Goal: Information Seeking & Learning: Check status

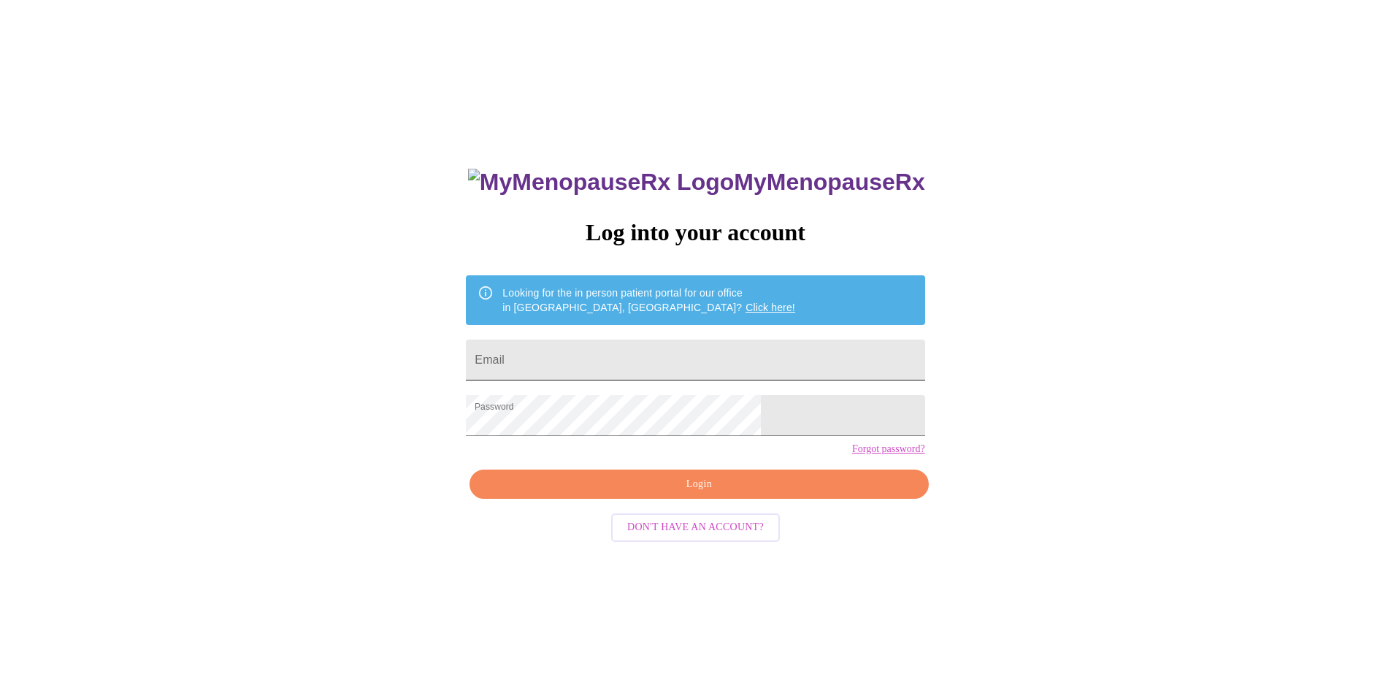
click at [587, 363] on input "Email" at bounding box center [695, 359] width 458 height 41
type input "[EMAIL_ADDRESS][DOMAIN_NAME]"
click at [634, 493] on span "Login" at bounding box center [698, 484] width 425 height 18
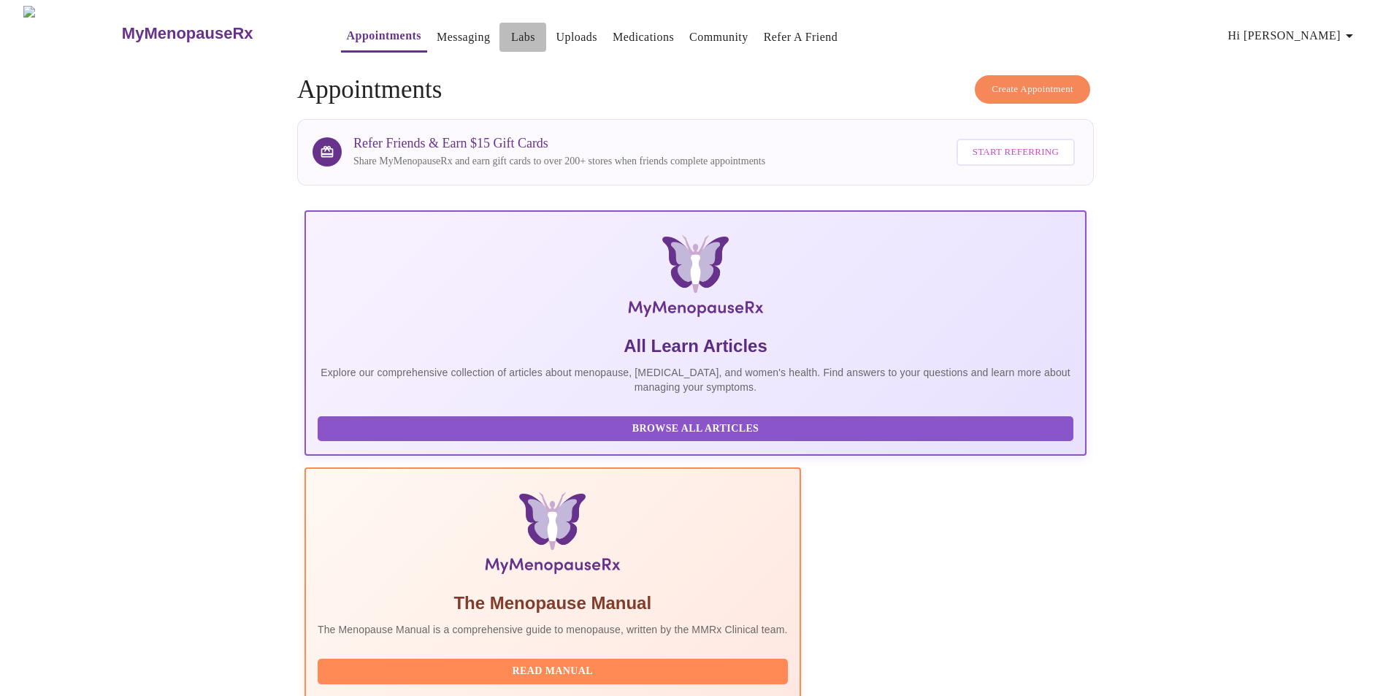
click at [511, 29] on link "Labs" at bounding box center [523, 37] width 24 height 20
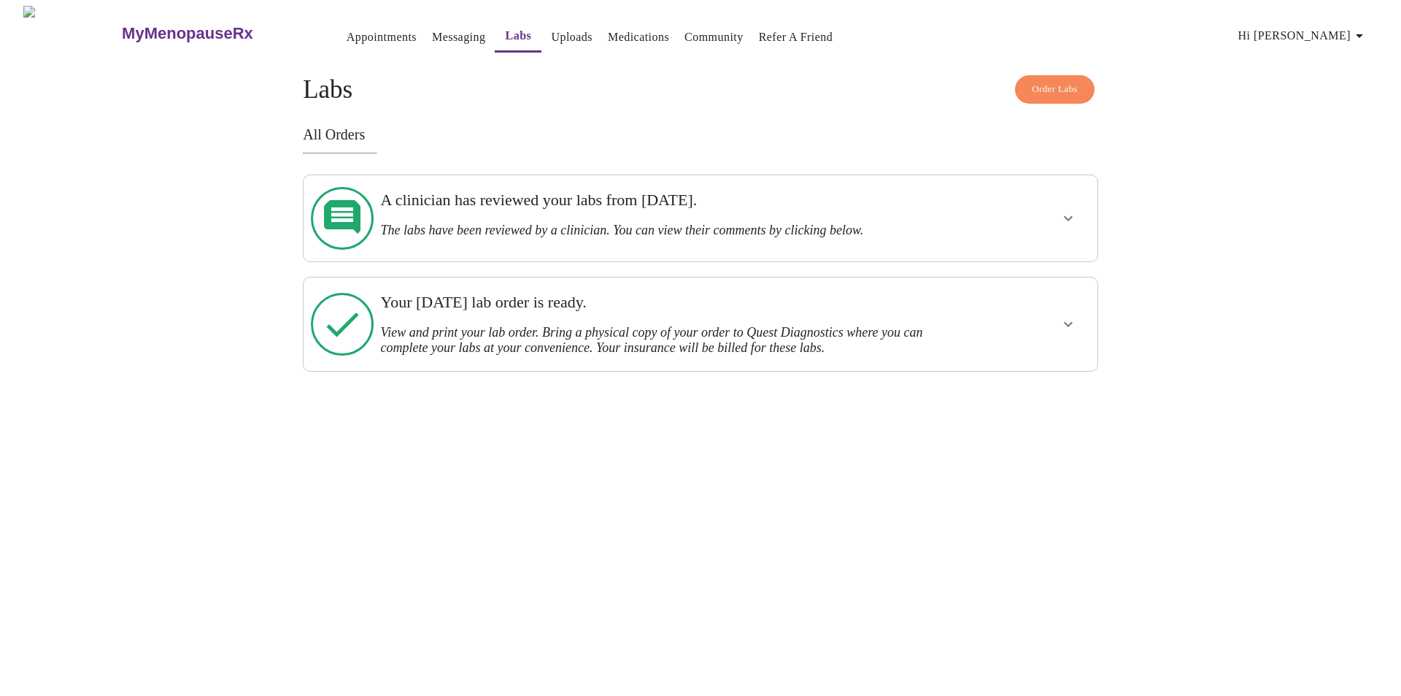
click at [521, 223] on h3 "The labs have been reviewed by a clinician. You can view their comments by clic…" at bounding box center [662, 230] width 564 height 15
click at [1061, 209] on icon "show more" at bounding box center [1069, 218] width 18 height 18
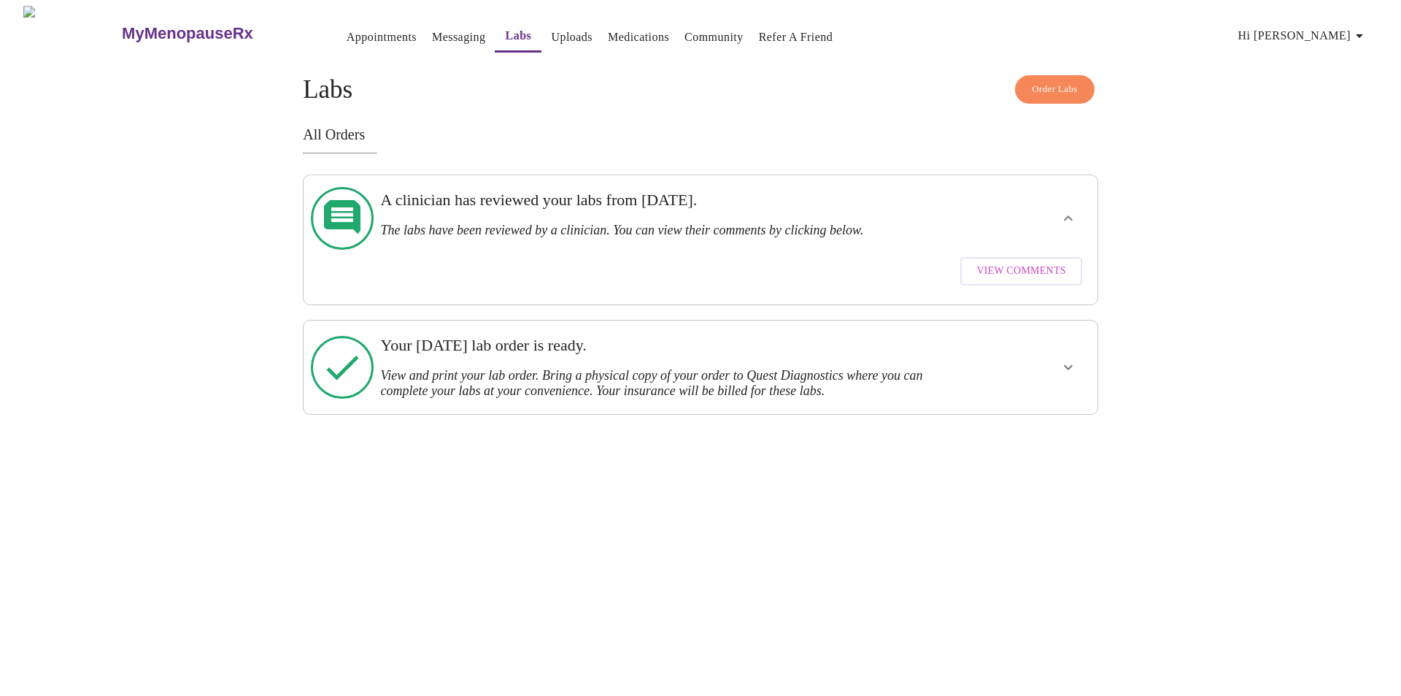
click at [1046, 262] on span "View Comments" at bounding box center [1021, 271] width 89 height 18
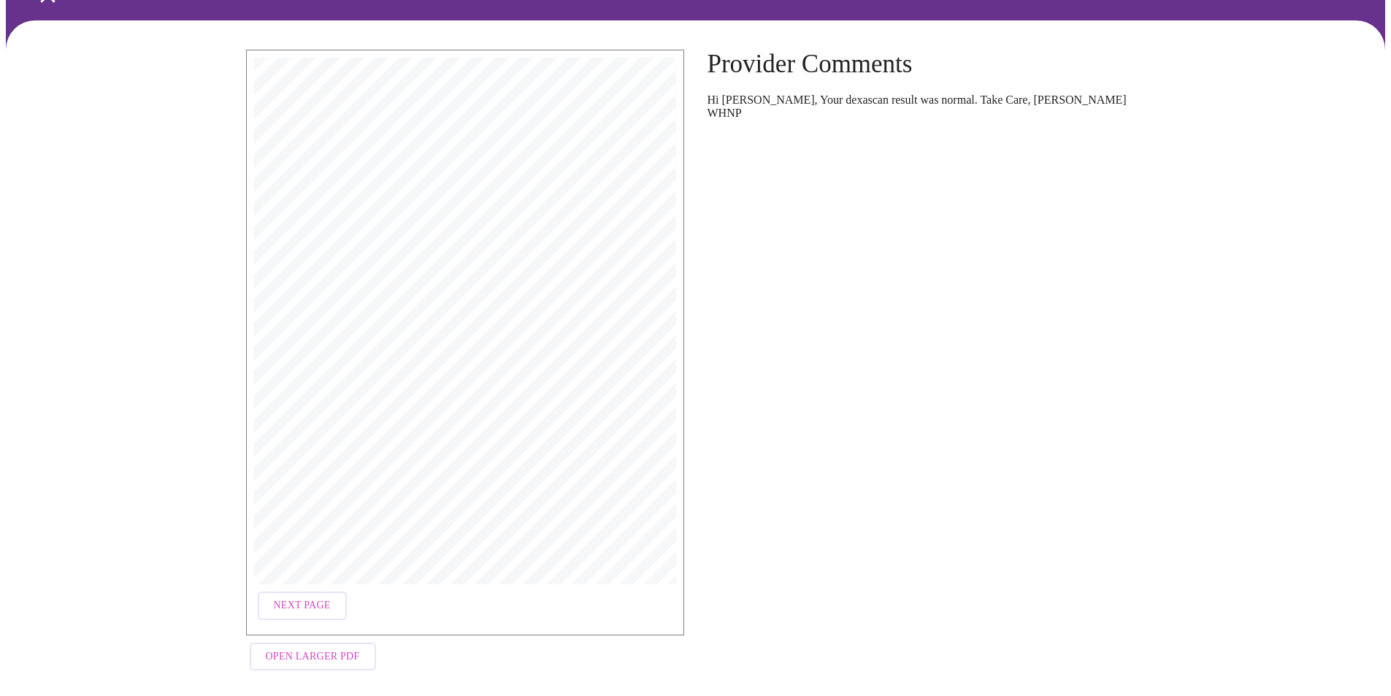
scroll to position [92, 0]
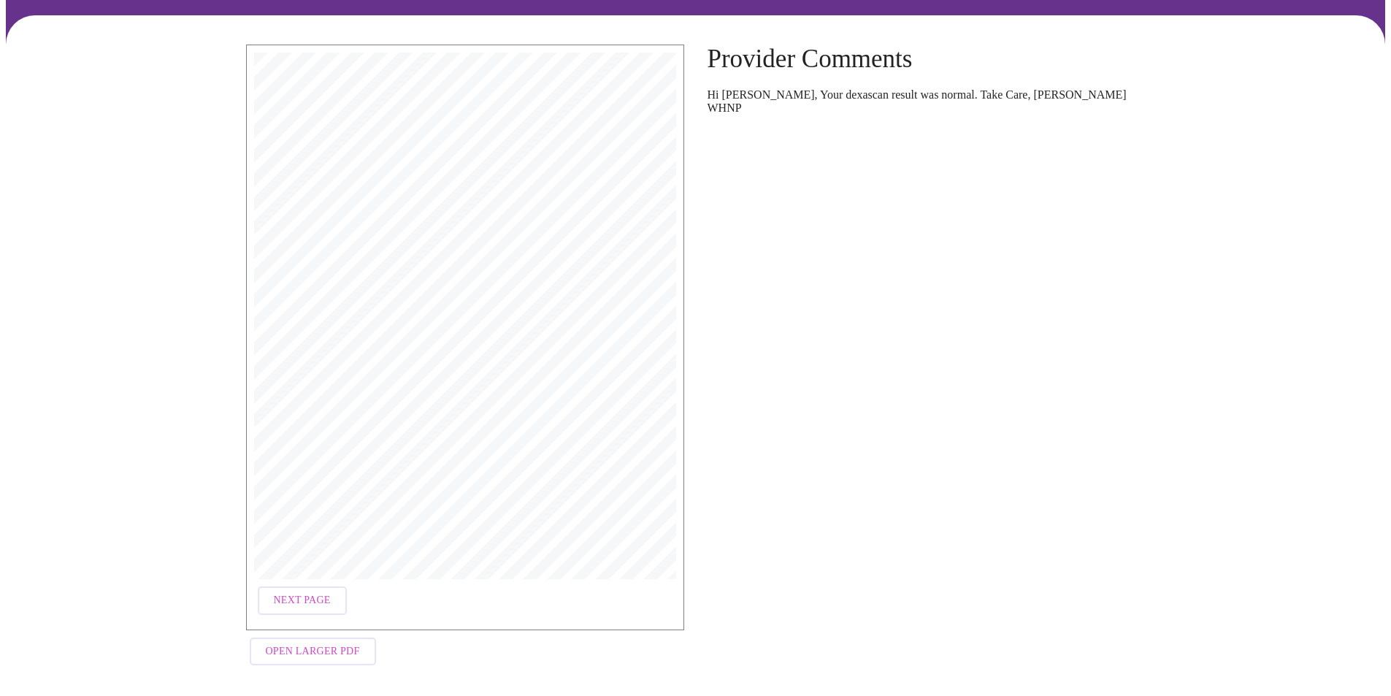
click at [323, 592] on span "Next Page" at bounding box center [302, 600] width 57 height 18
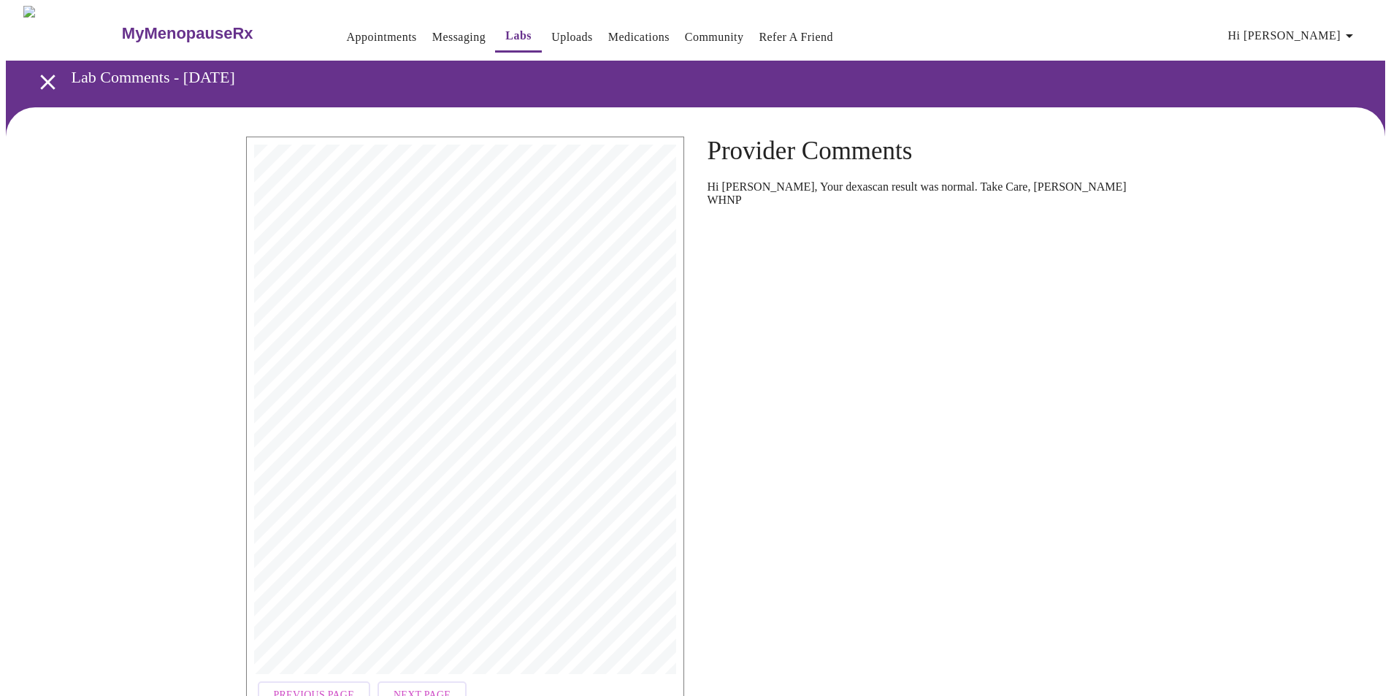
scroll to position [73, 0]
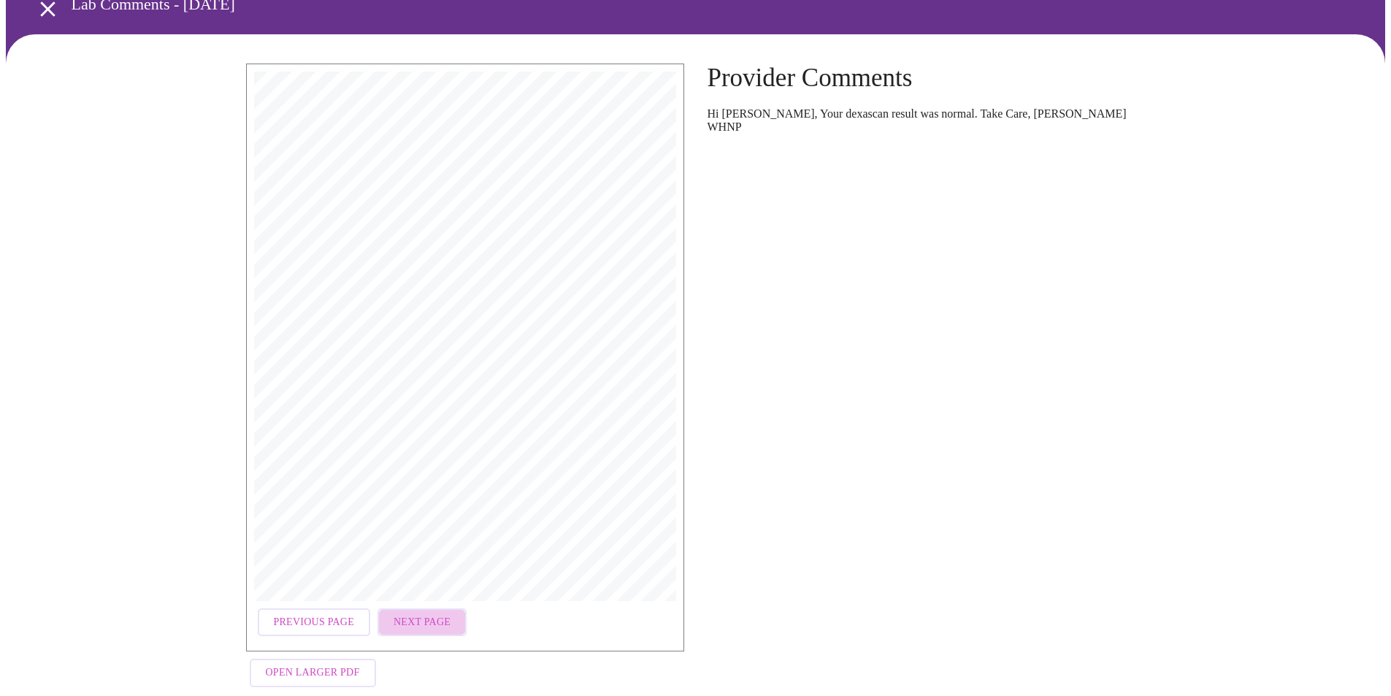
click at [428, 618] on span "Next Page" at bounding box center [421, 622] width 57 height 18
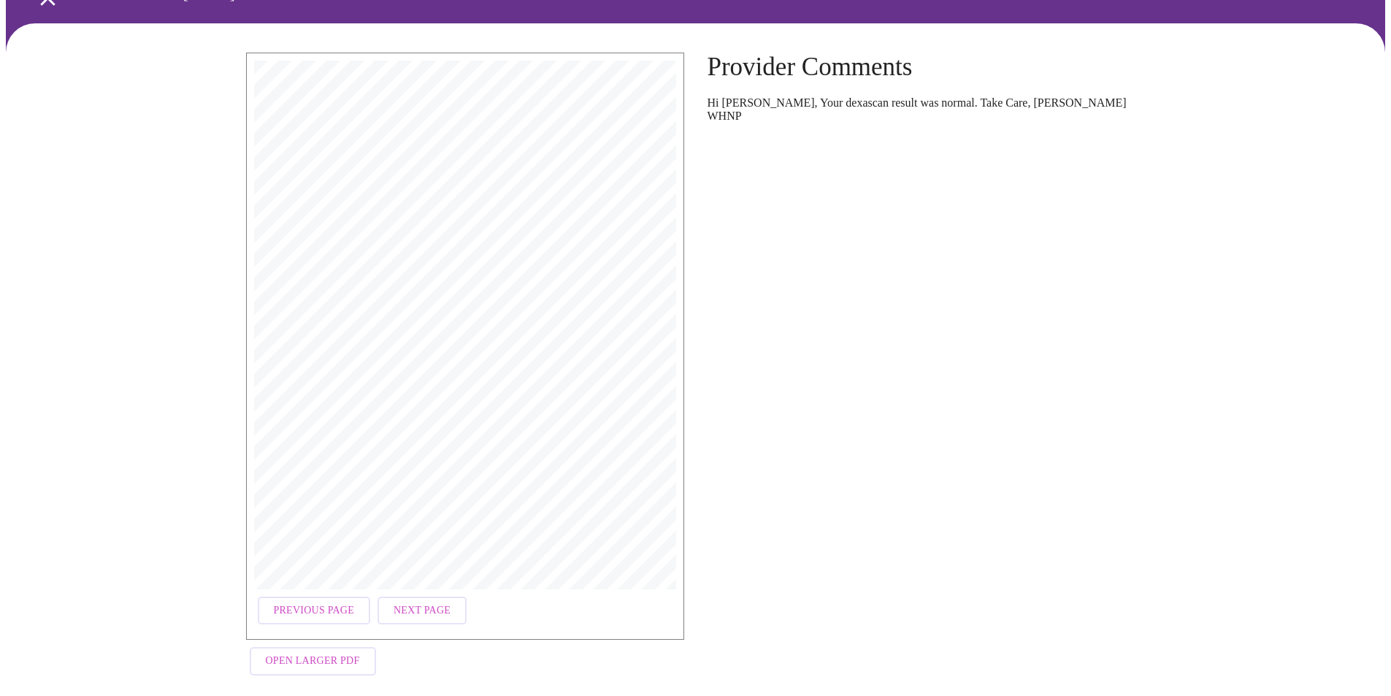
scroll to position [94, 0]
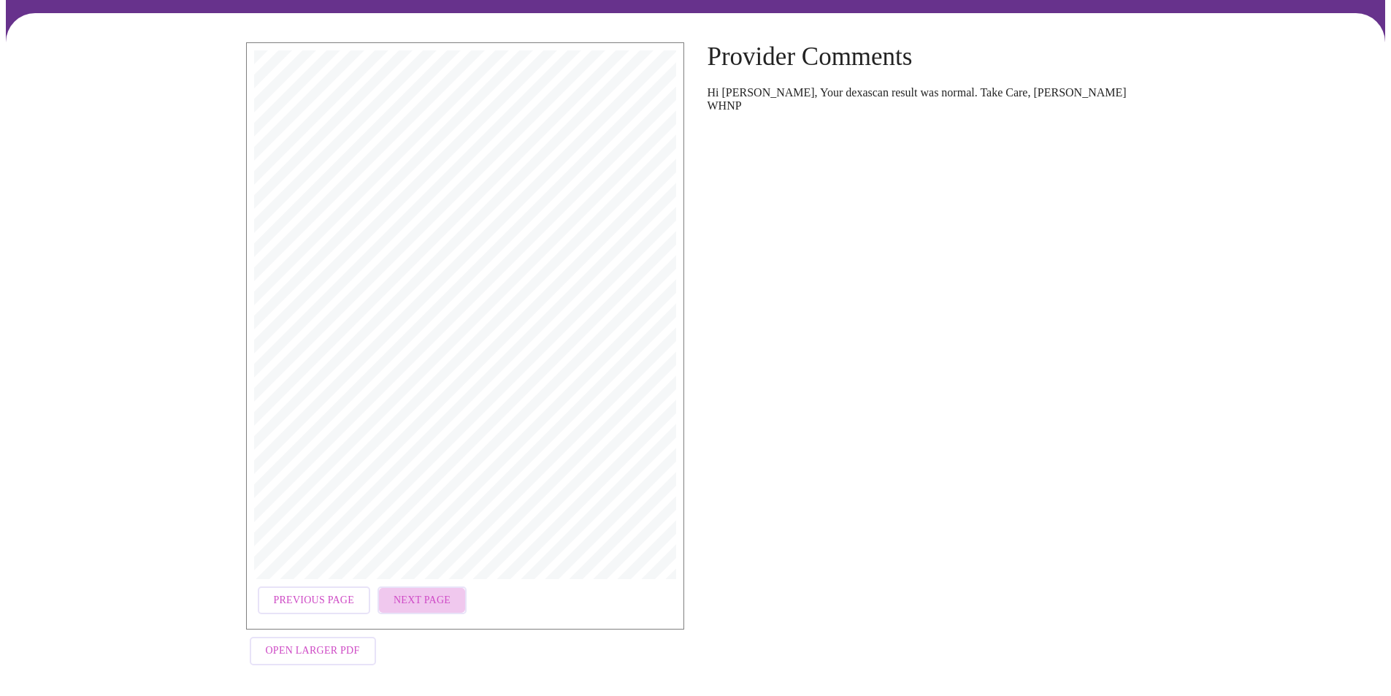
click at [436, 593] on span "Next Page" at bounding box center [421, 600] width 57 height 18
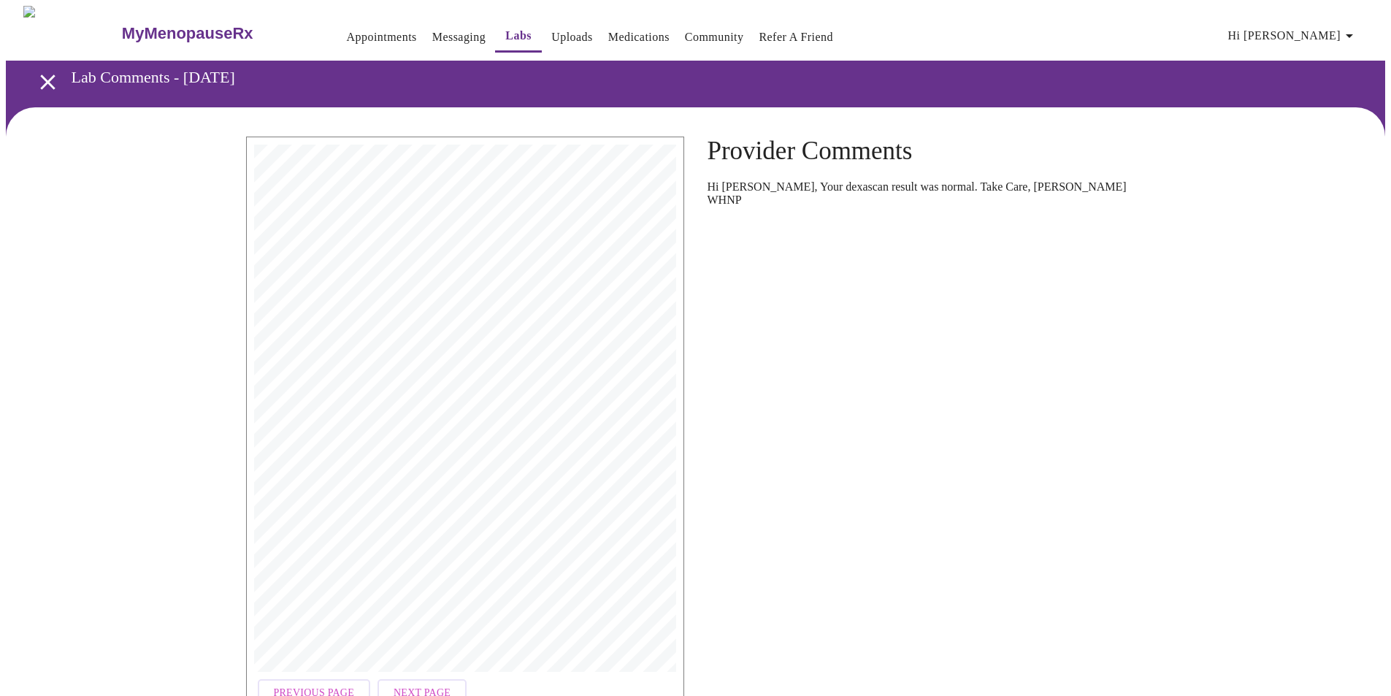
scroll to position [73, 0]
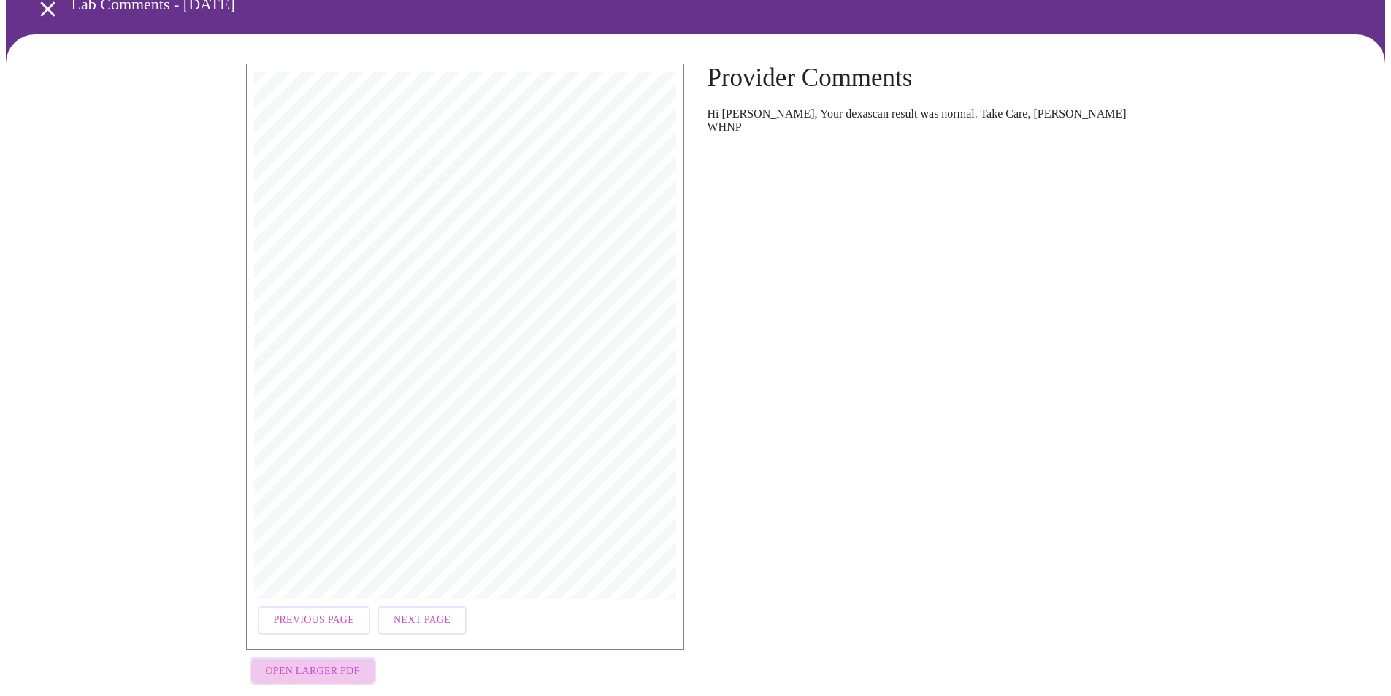
click at [321, 662] on span "Open Larger PDF" at bounding box center [313, 671] width 94 height 18
click at [298, 667] on span "Open Larger PDF" at bounding box center [313, 671] width 94 height 18
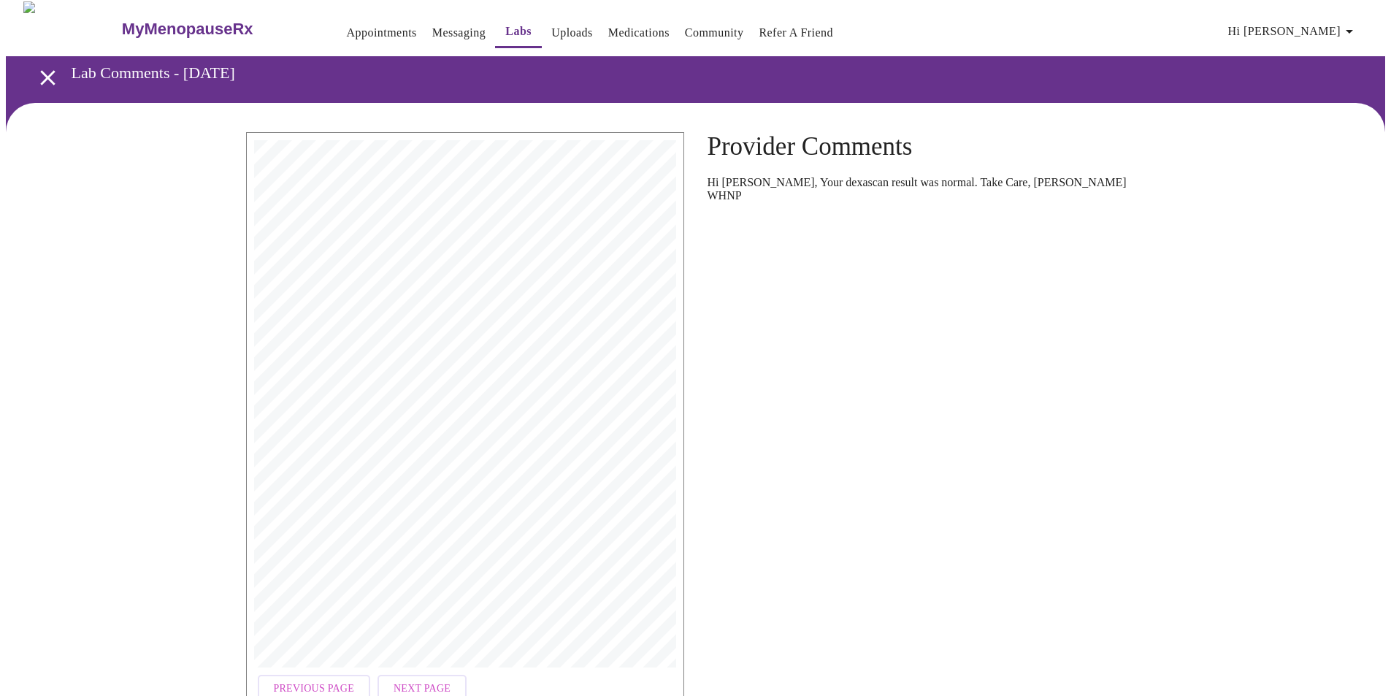
scroll to position [0, 0]
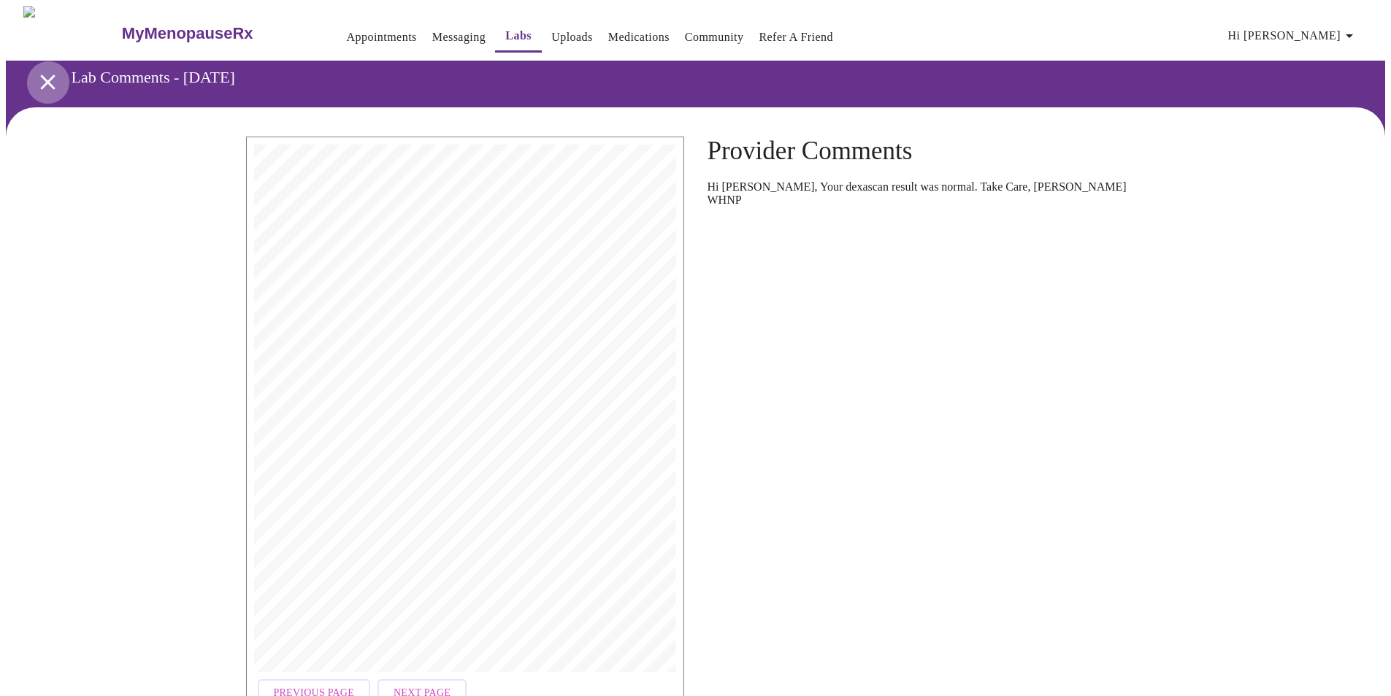
click at [40, 79] on icon "open drawer" at bounding box center [47, 81] width 15 height 15
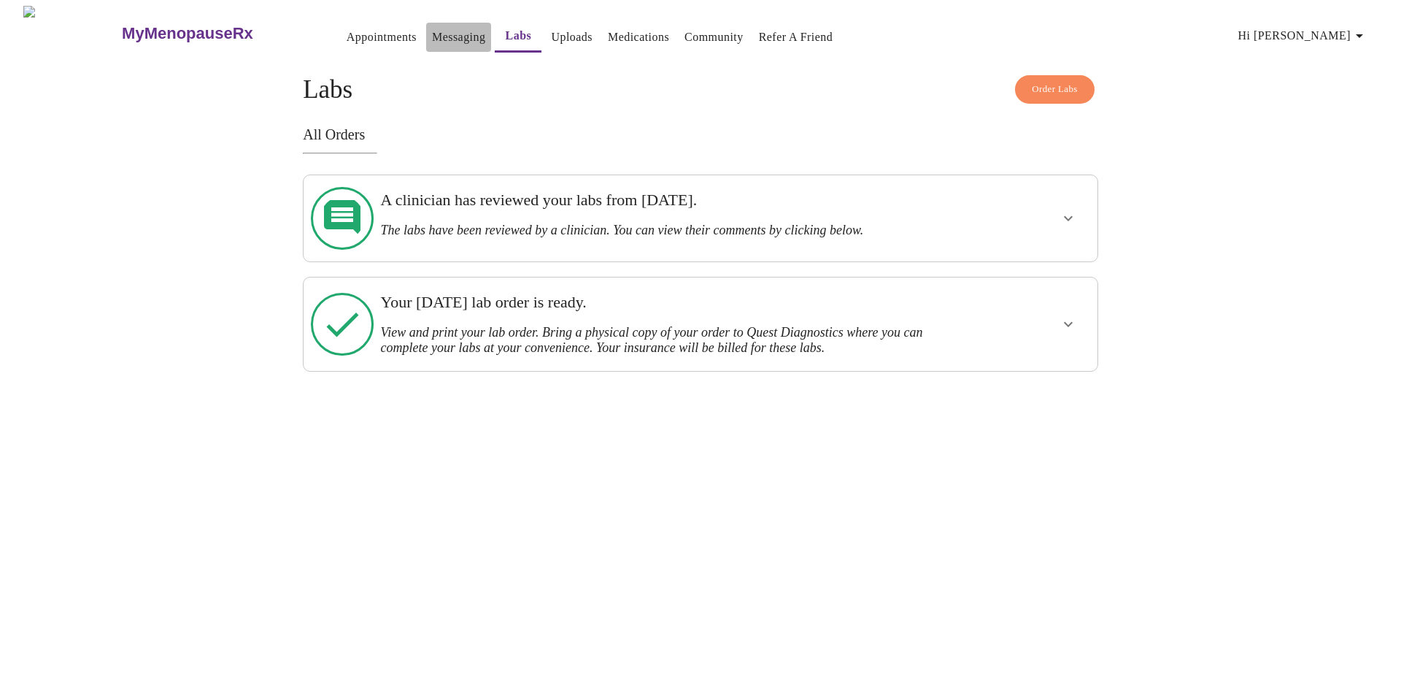
click at [432, 34] on link "Messaging" at bounding box center [458, 37] width 53 height 20
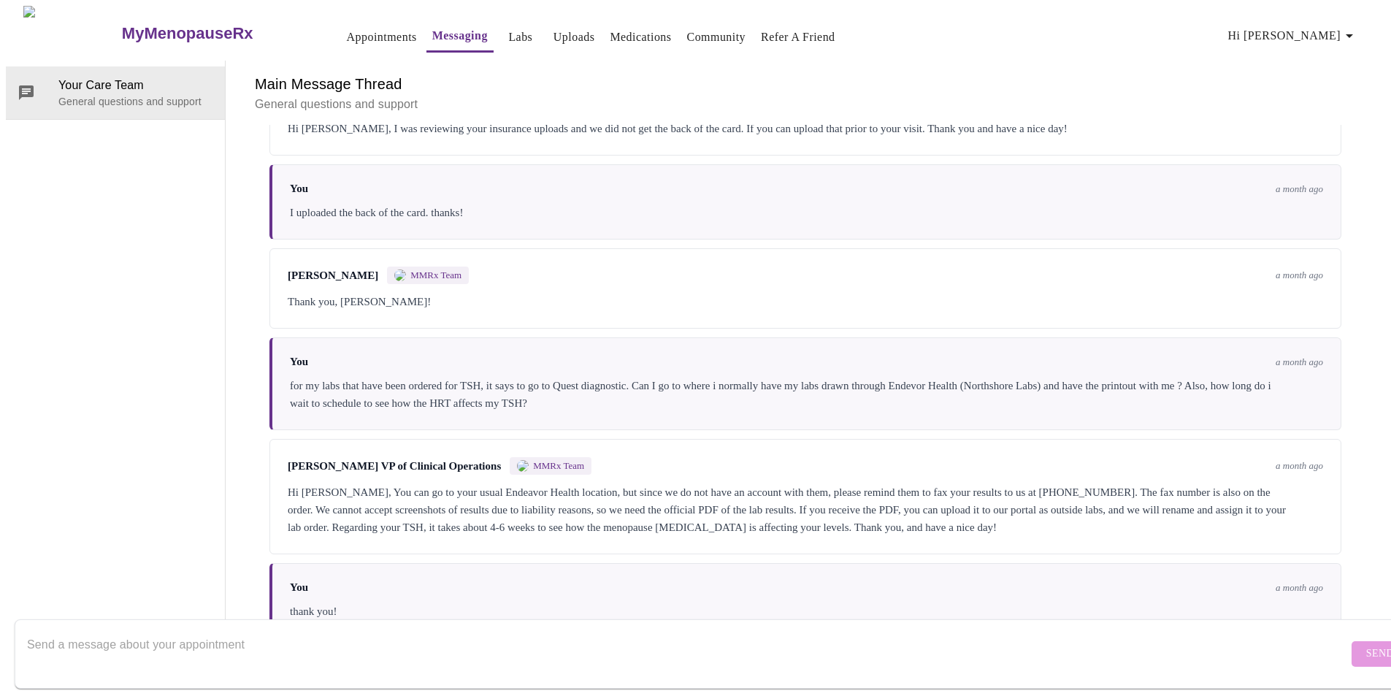
scroll to position [135, 0]
